Goal: Check status: Check status

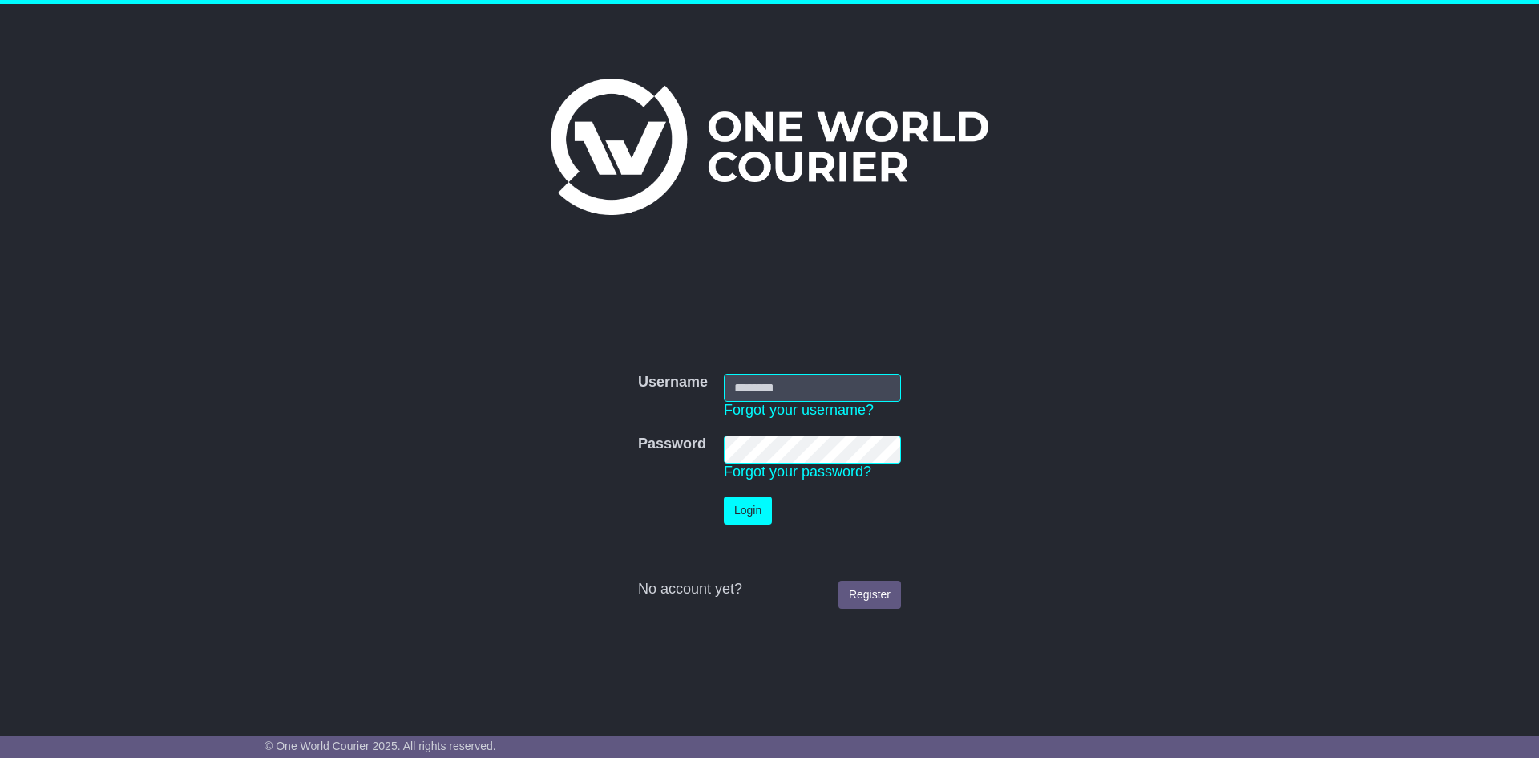
type input "**********"
click at [754, 515] on button "Login" at bounding box center [748, 510] width 48 height 28
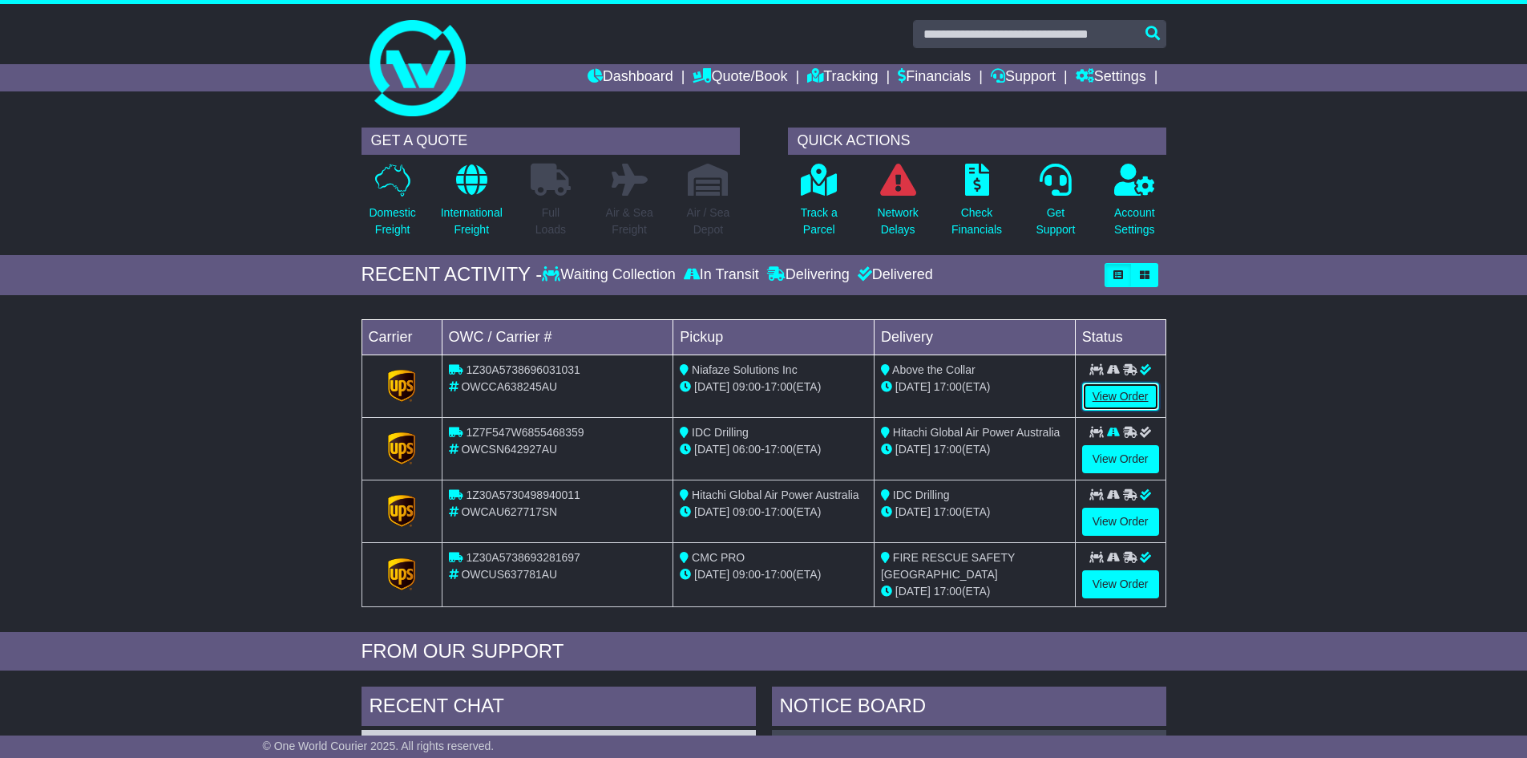
click at [1126, 398] on link "View Order" at bounding box center [1120, 396] width 77 height 28
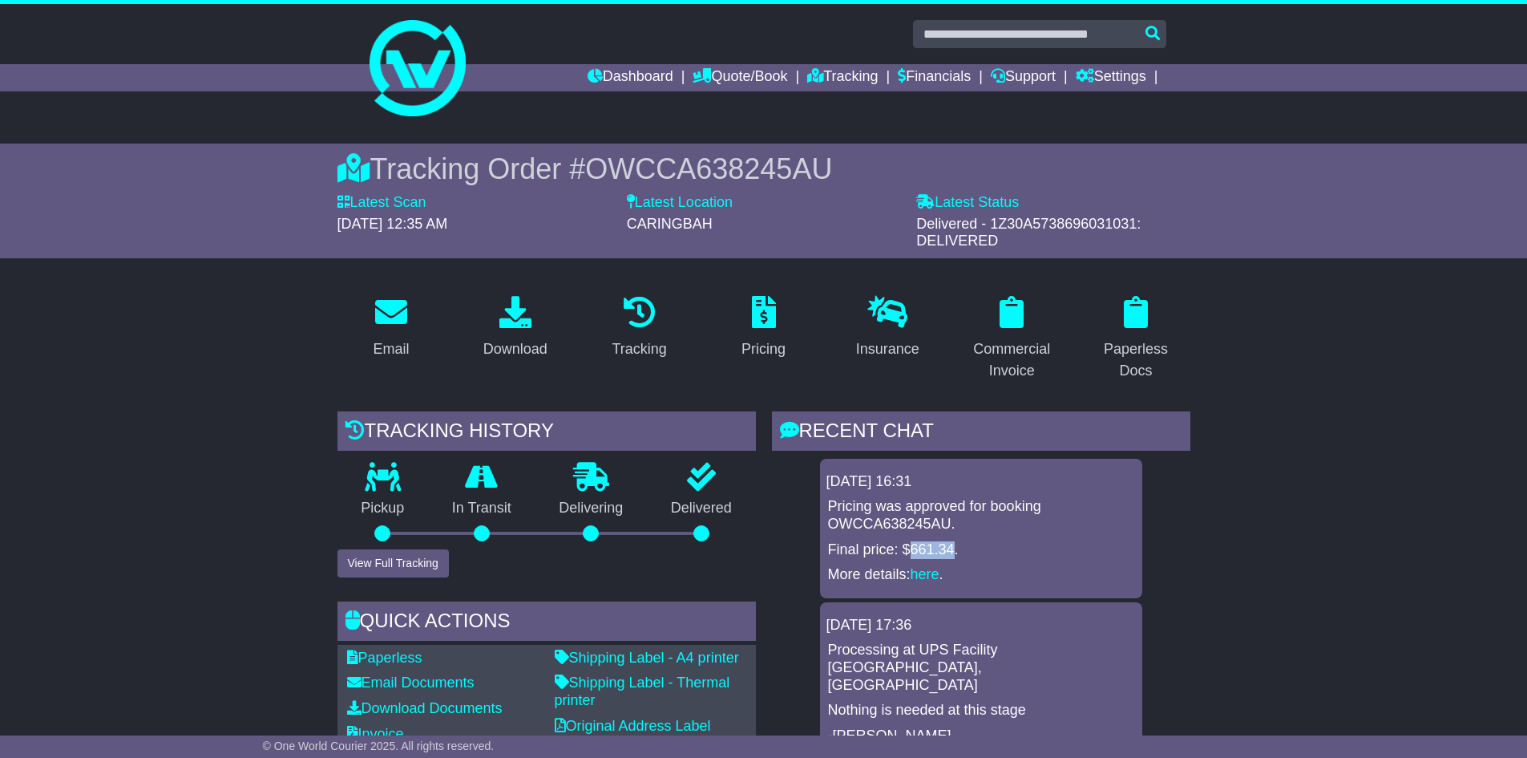
drag, startPoint x: 908, startPoint y: 553, endPoint x: 956, endPoint y: 552, distance: 48.1
click at [956, 552] on p "Final price: $661.34." at bounding box center [981, 550] width 306 height 18
copy p "661.34"
click at [923, 552] on p "Final price: $661.34." at bounding box center [981, 550] width 306 height 18
drag, startPoint x: 908, startPoint y: 548, endPoint x: 949, endPoint y: 547, distance: 41.7
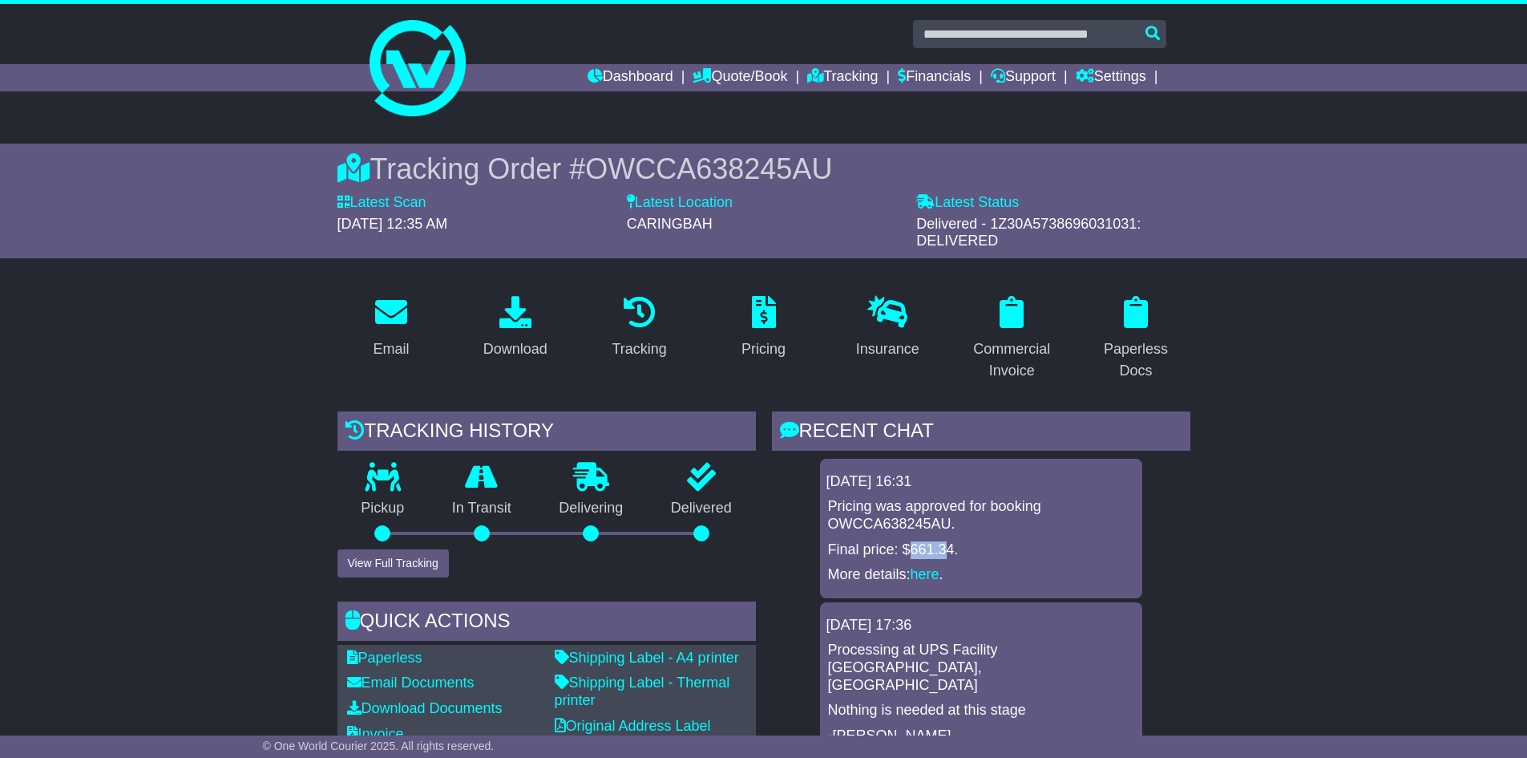
click at [949, 547] on p "Final price: $661.34." at bounding box center [981, 550] width 306 height 18
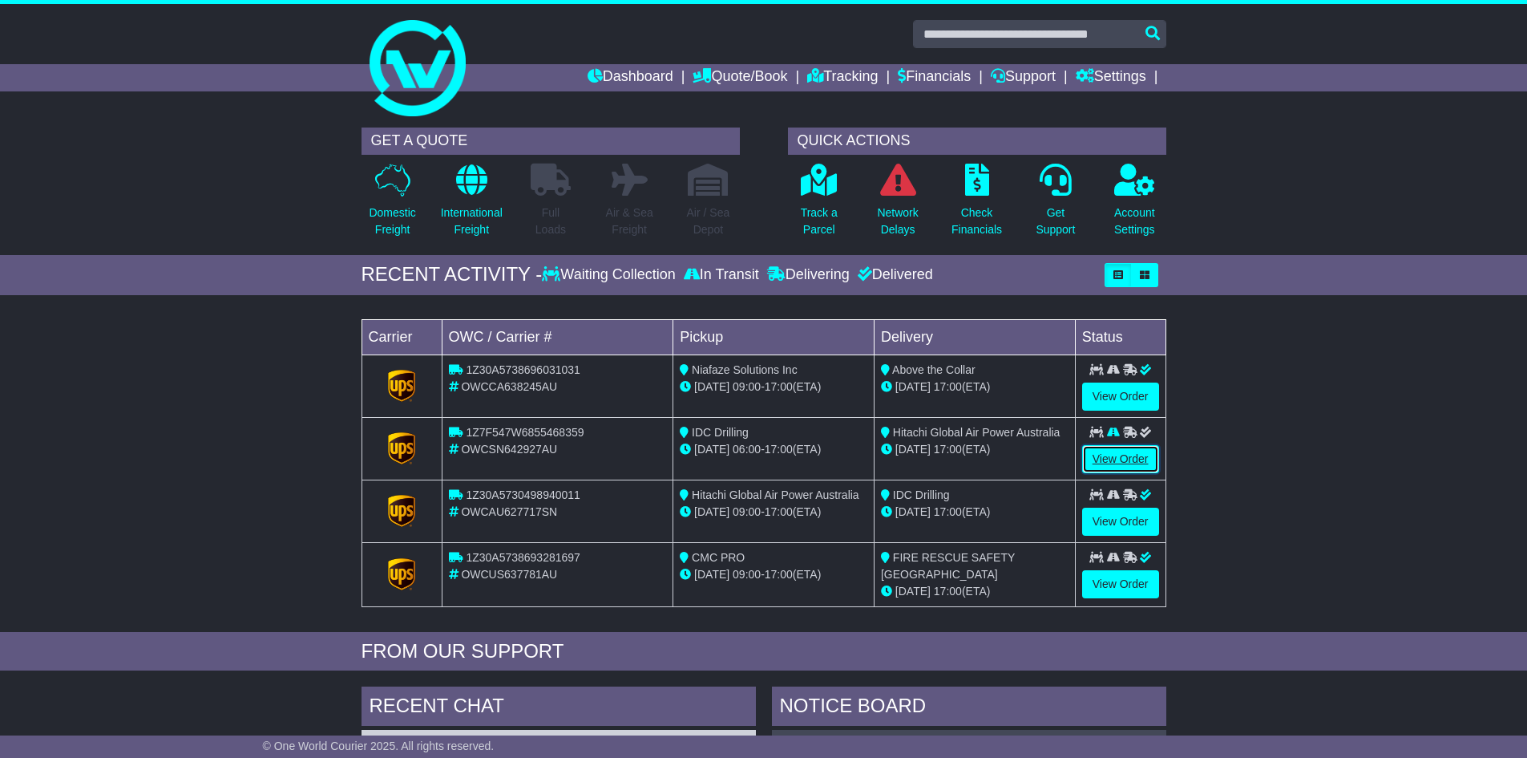
click at [1120, 459] on link "View Order" at bounding box center [1120, 459] width 77 height 28
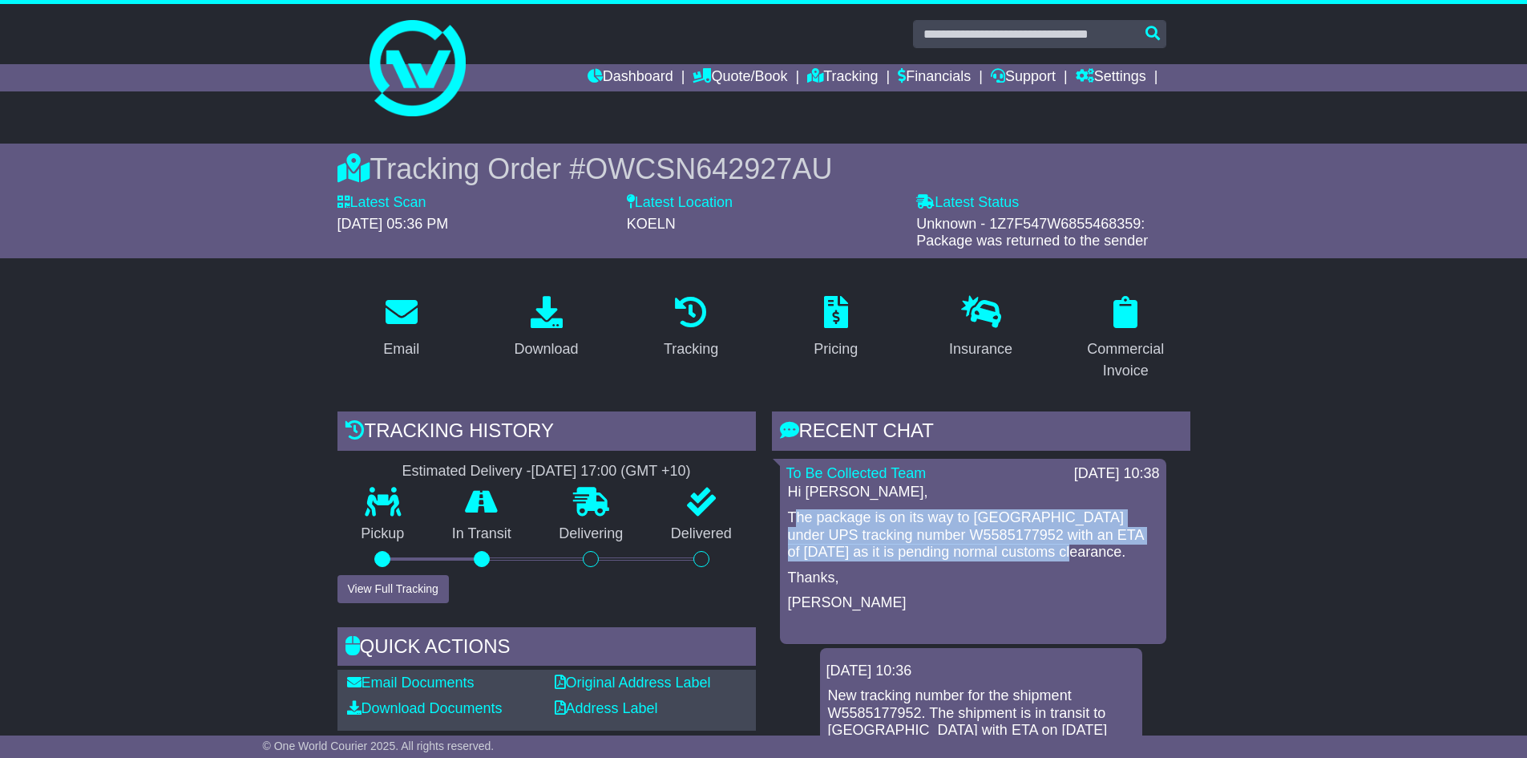
drag, startPoint x: 797, startPoint y: 515, endPoint x: 1107, endPoint y: 550, distance: 312.3
click at [1107, 550] on p "The package is on its way to [GEOGRAPHIC_DATA] under UPS tracking number W55851…" at bounding box center [973, 535] width 370 height 52
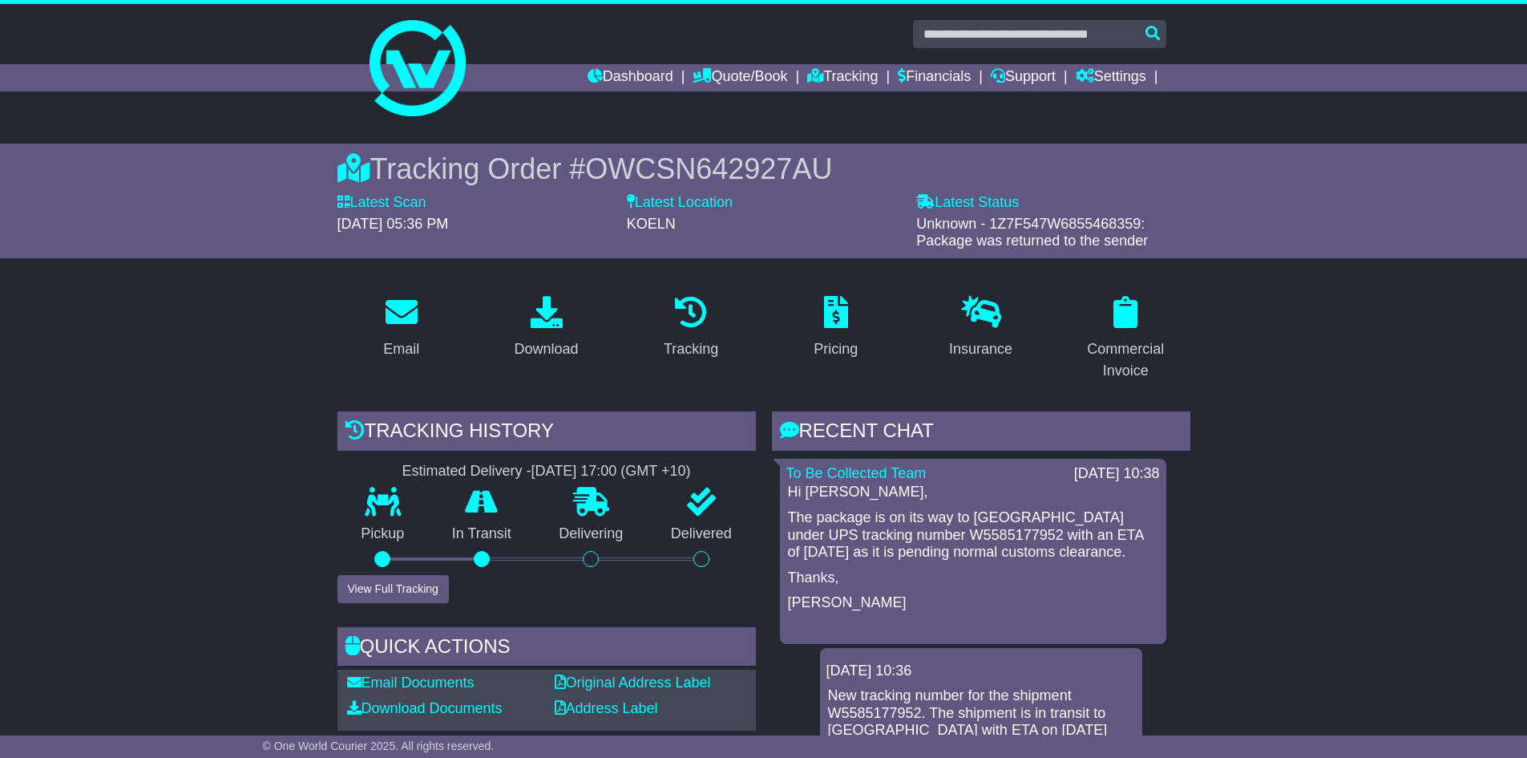
click at [786, 518] on div "Hi [PERSON_NAME], The package is on its way to [GEOGRAPHIC_DATA] under UPS trac…" at bounding box center [973, 559] width 374 height 153
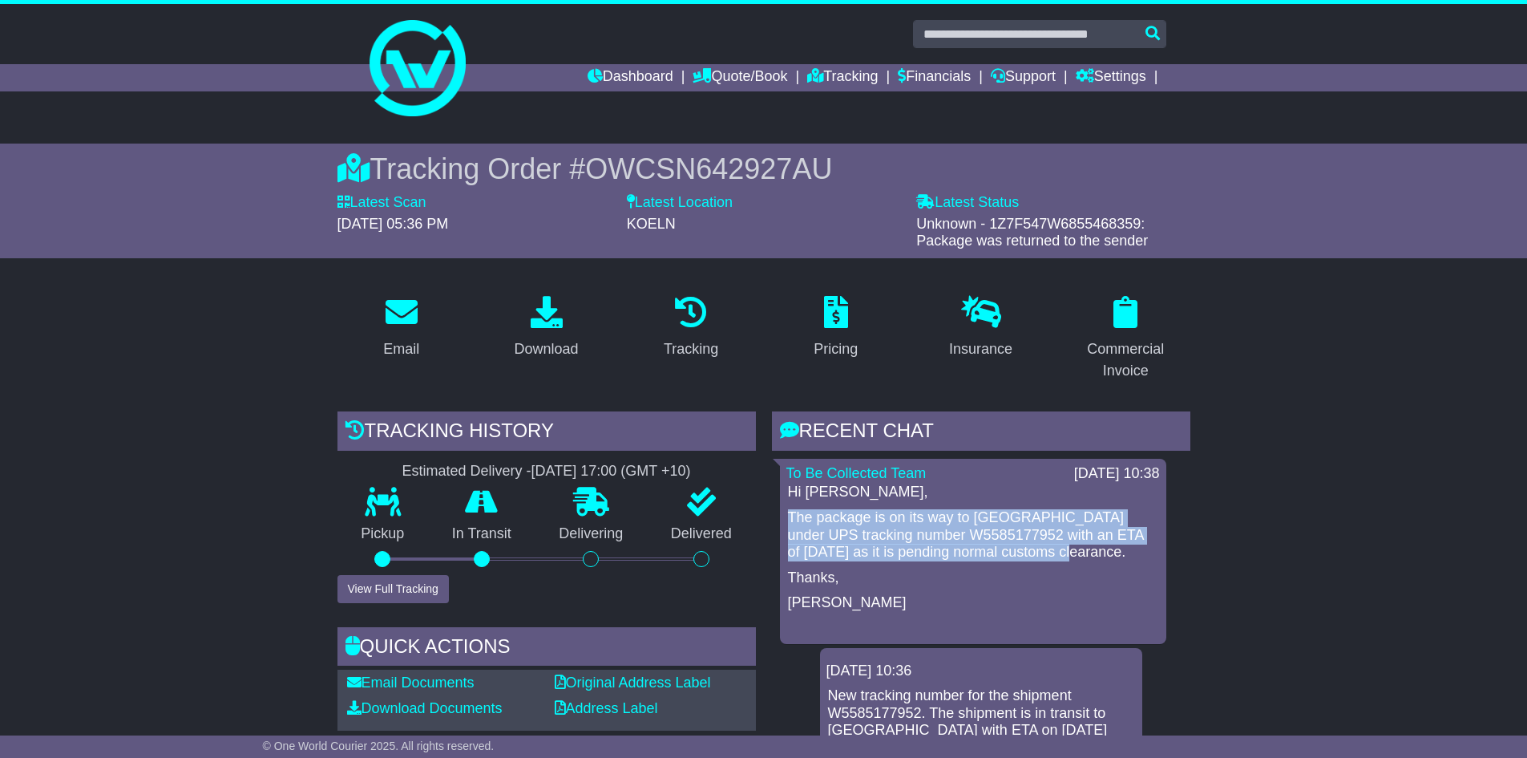
drag, startPoint x: 786, startPoint y: 514, endPoint x: 1107, endPoint y: 545, distance: 323.0
click at [1107, 545] on div "Hi [PERSON_NAME], The package is on its way to [GEOGRAPHIC_DATA] under UPS trac…" at bounding box center [973, 559] width 374 height 153
copy p "The package is on its way to [GEOGRAPHIC_DATA] under UPS tracking number W55851…"
click at [973, 542] on p "The package is on its way to [GEOGRAPHIC_DATA] under UPS tracking number W55851…" at bounding box center [973, 535] width 370 height 52
